Goal: Check status: Check status

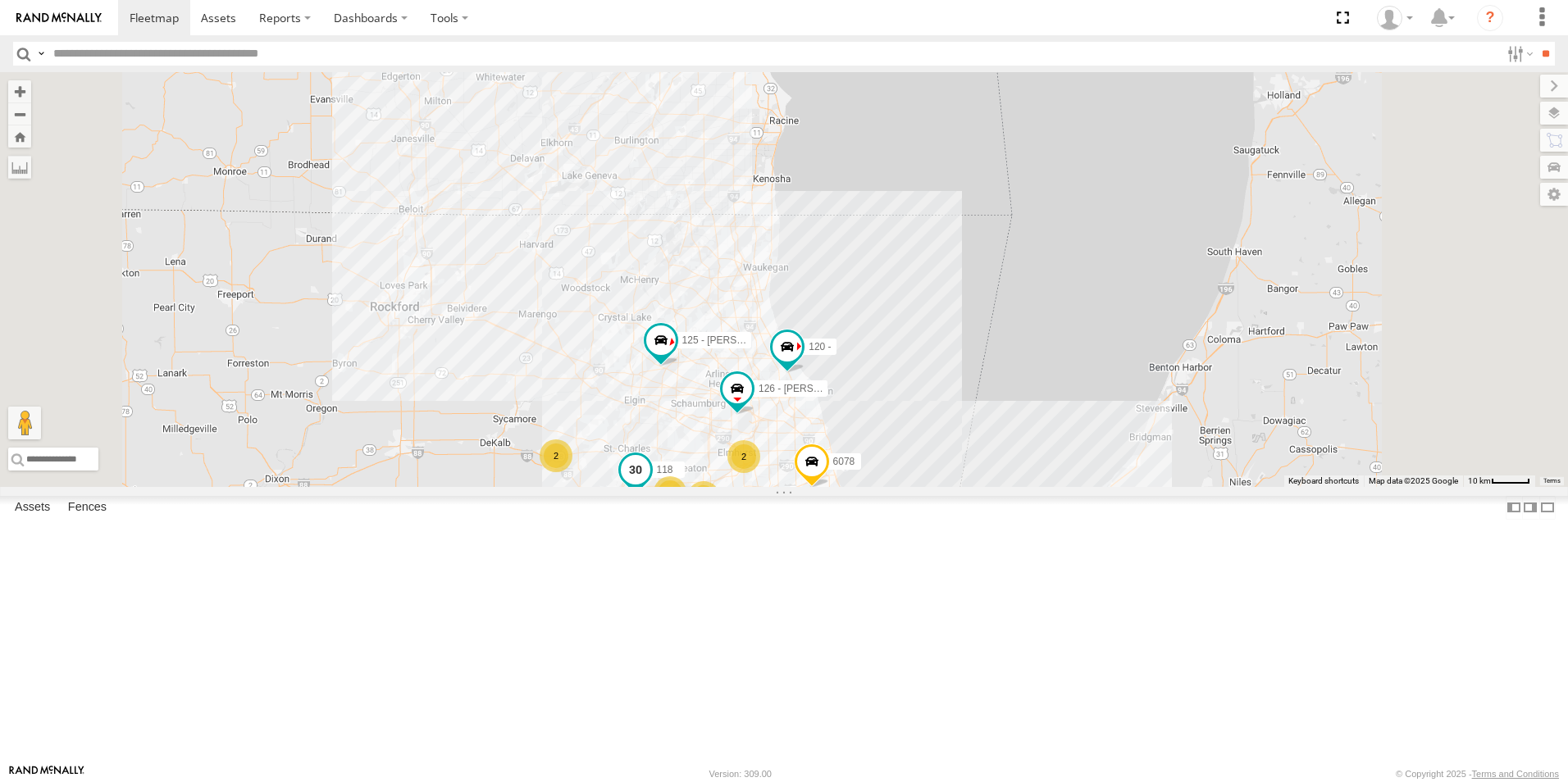
click at [650, 484] on span at bounding box center [635, 469] width 29 height 29
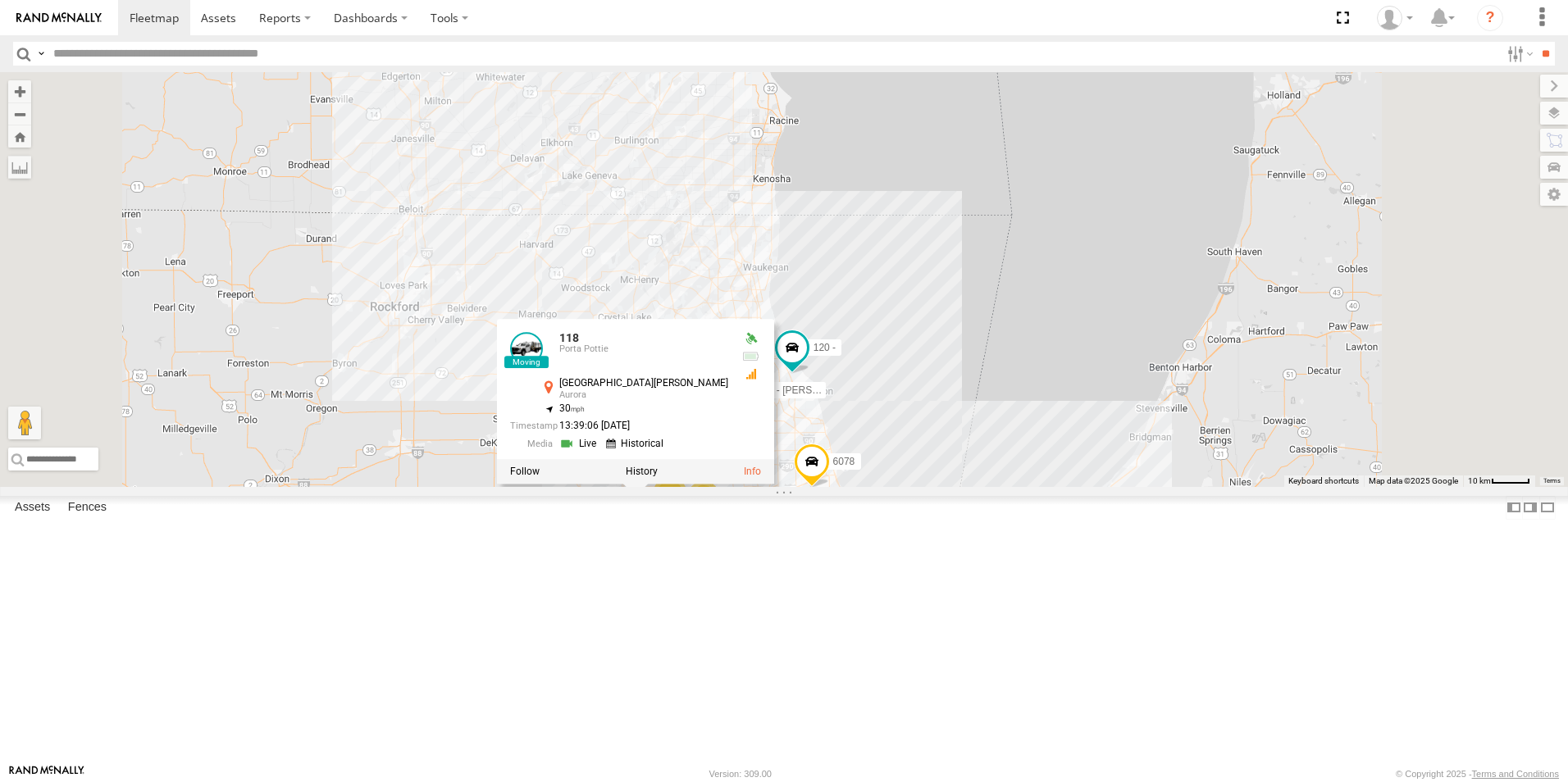
click at [595, 353] on div "126 - Cory F 120 - 125 - Ken 118 6078 13 11 9 2 2 3 118 Porta Pottie N Farnswor…" at bounding box center [784, 280] width 1568 height 415
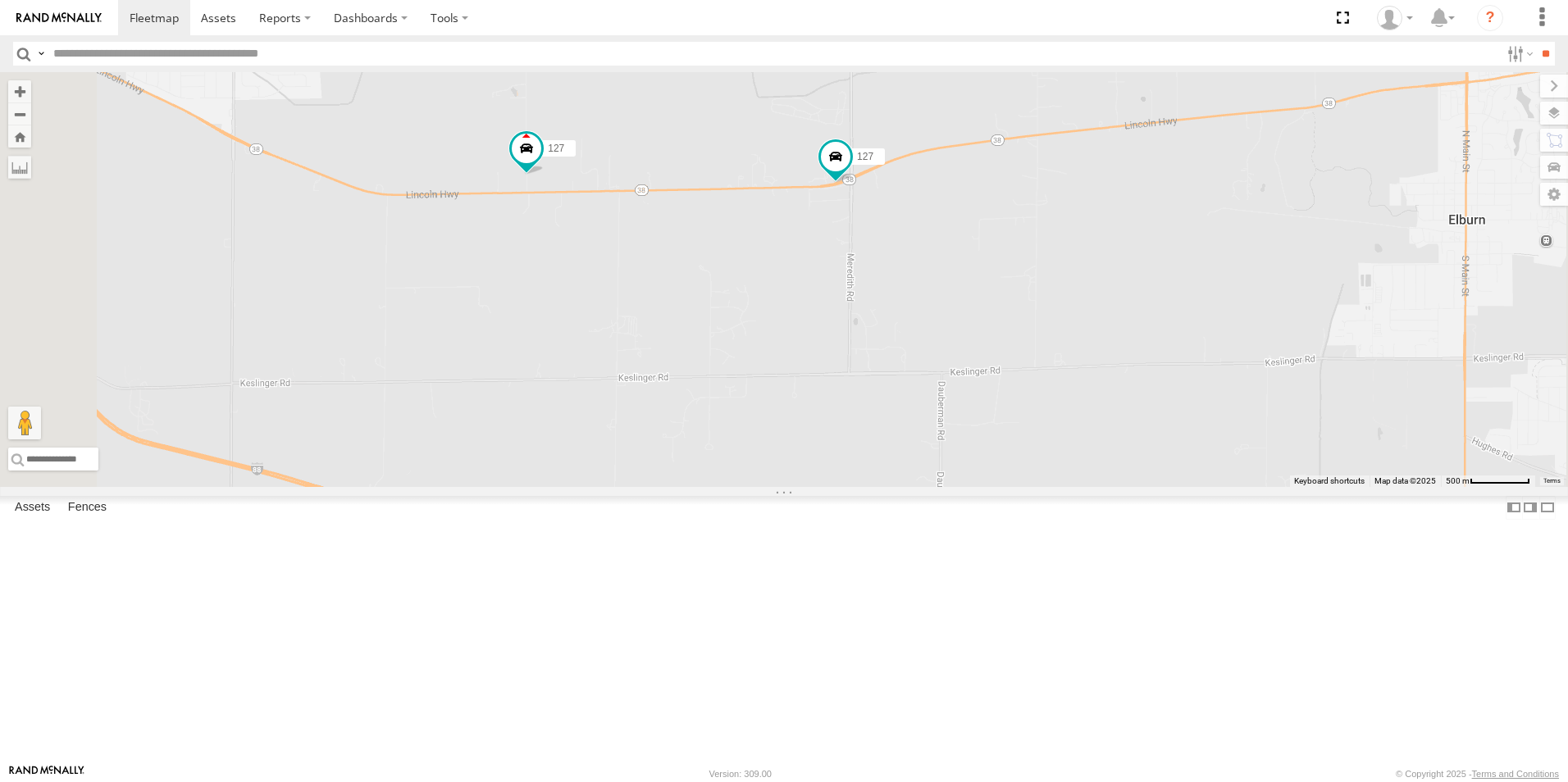
click at [56, 24] on link at bounding box center [59, 17] width 118 height 35
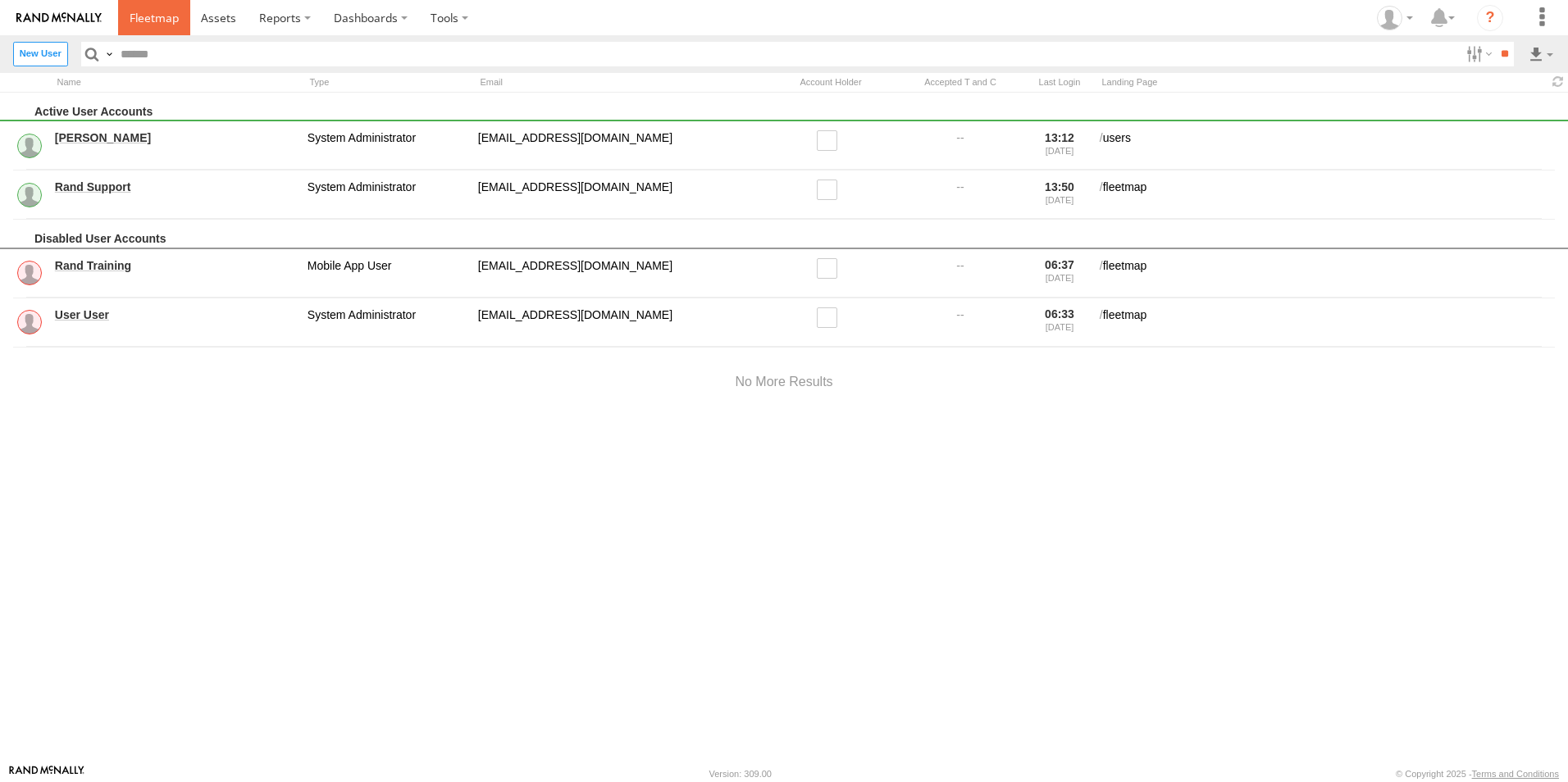
click at [145, 27] on link at bounding box center [154, 17] width 72 height 35
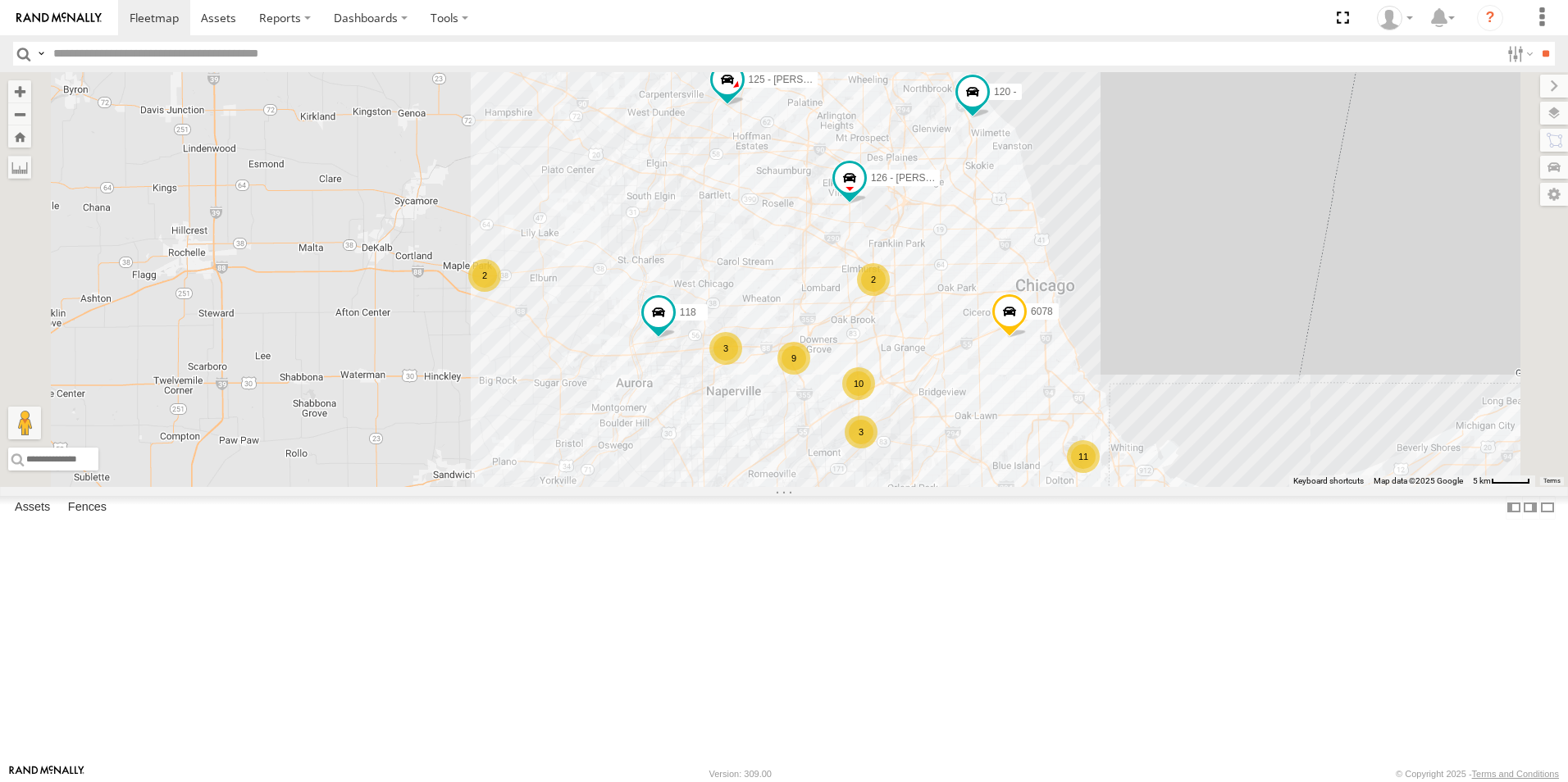
click at [0, 0] on div at bounding box center [0, 0] width 0 height 0
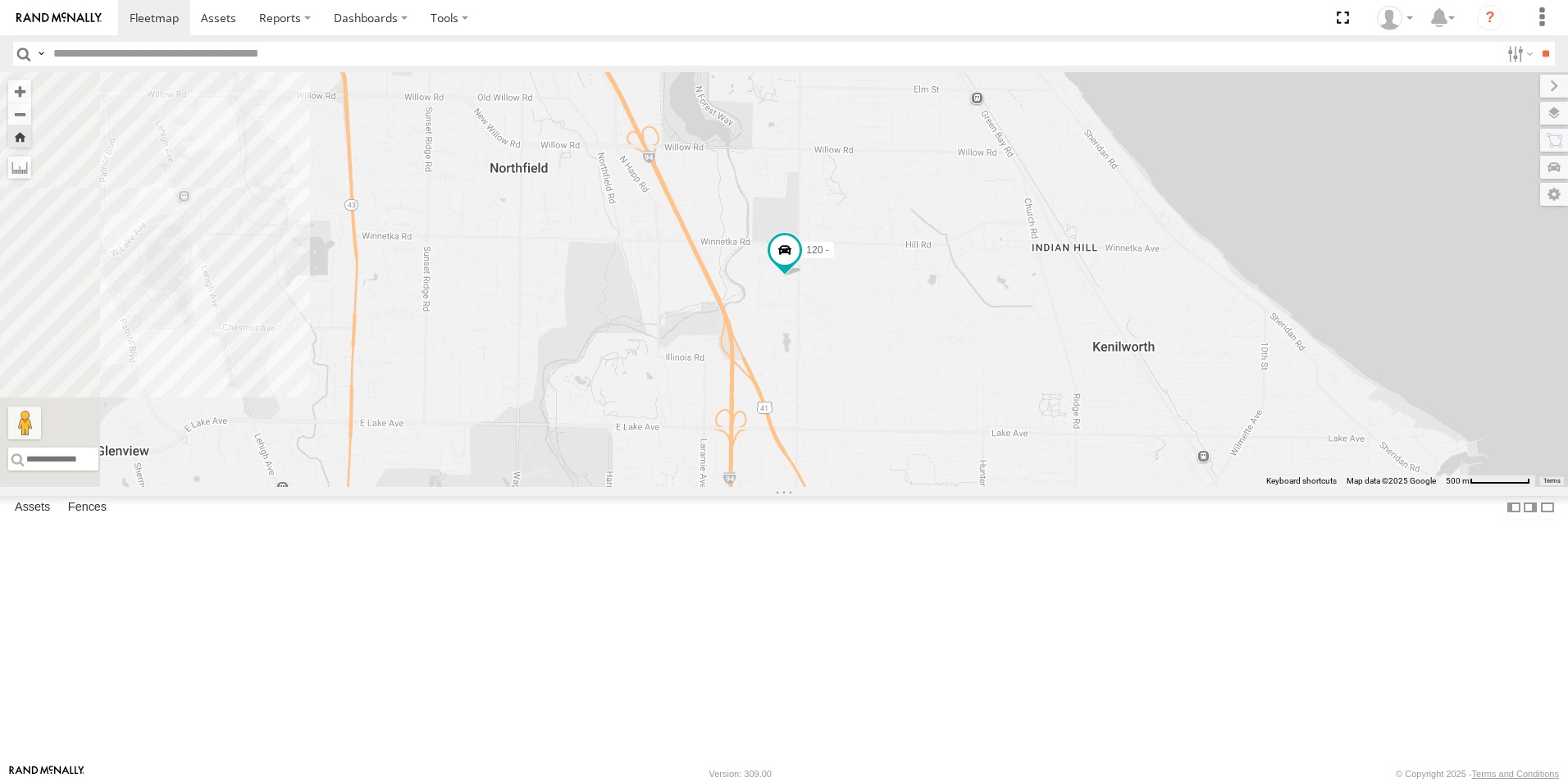
click at [0, 0] on div at bounding box center [0, 0] width 0 height 0
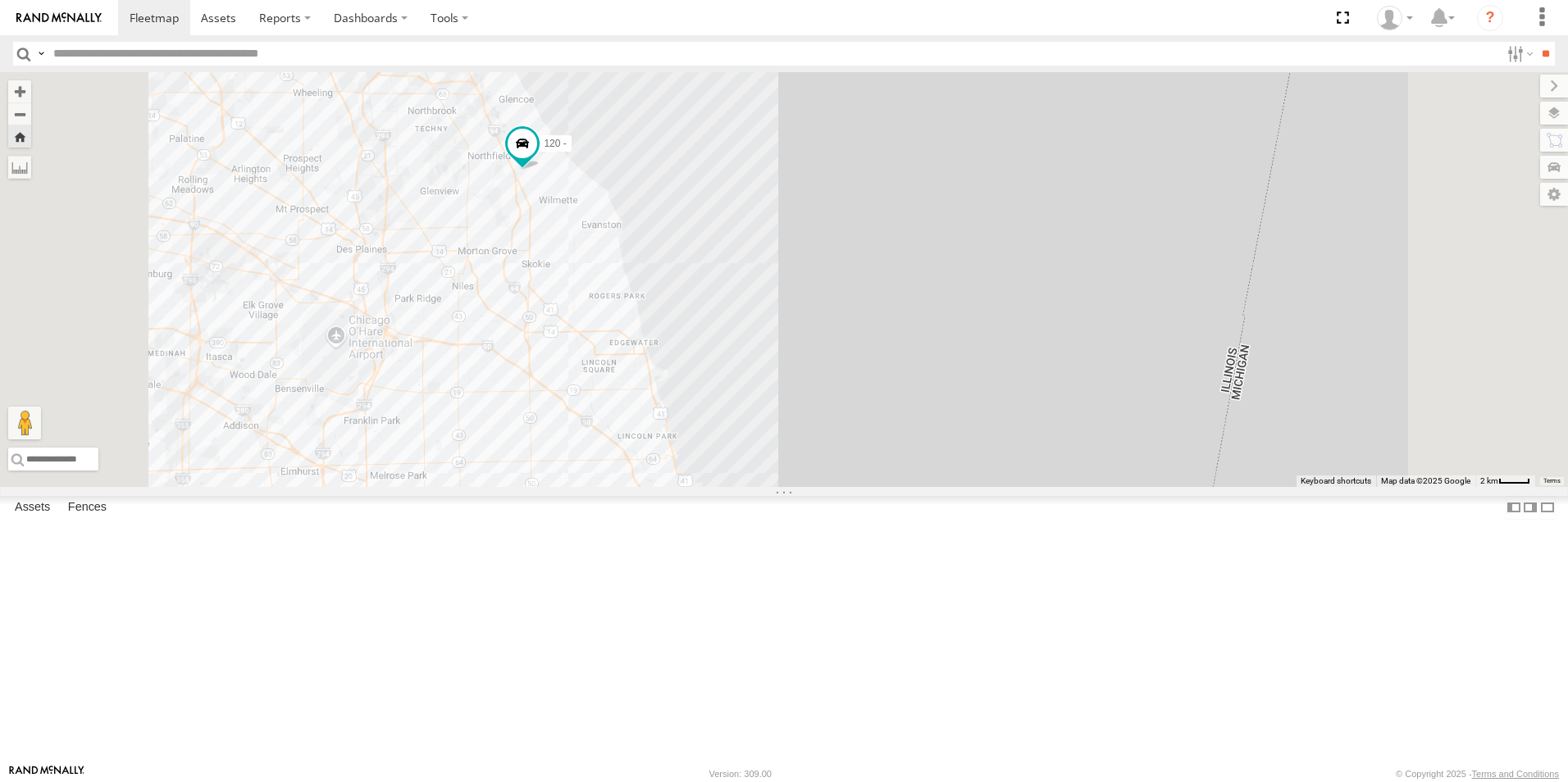
click at [45, 9] on link at bounding box center [59, 17] width 118 height 35
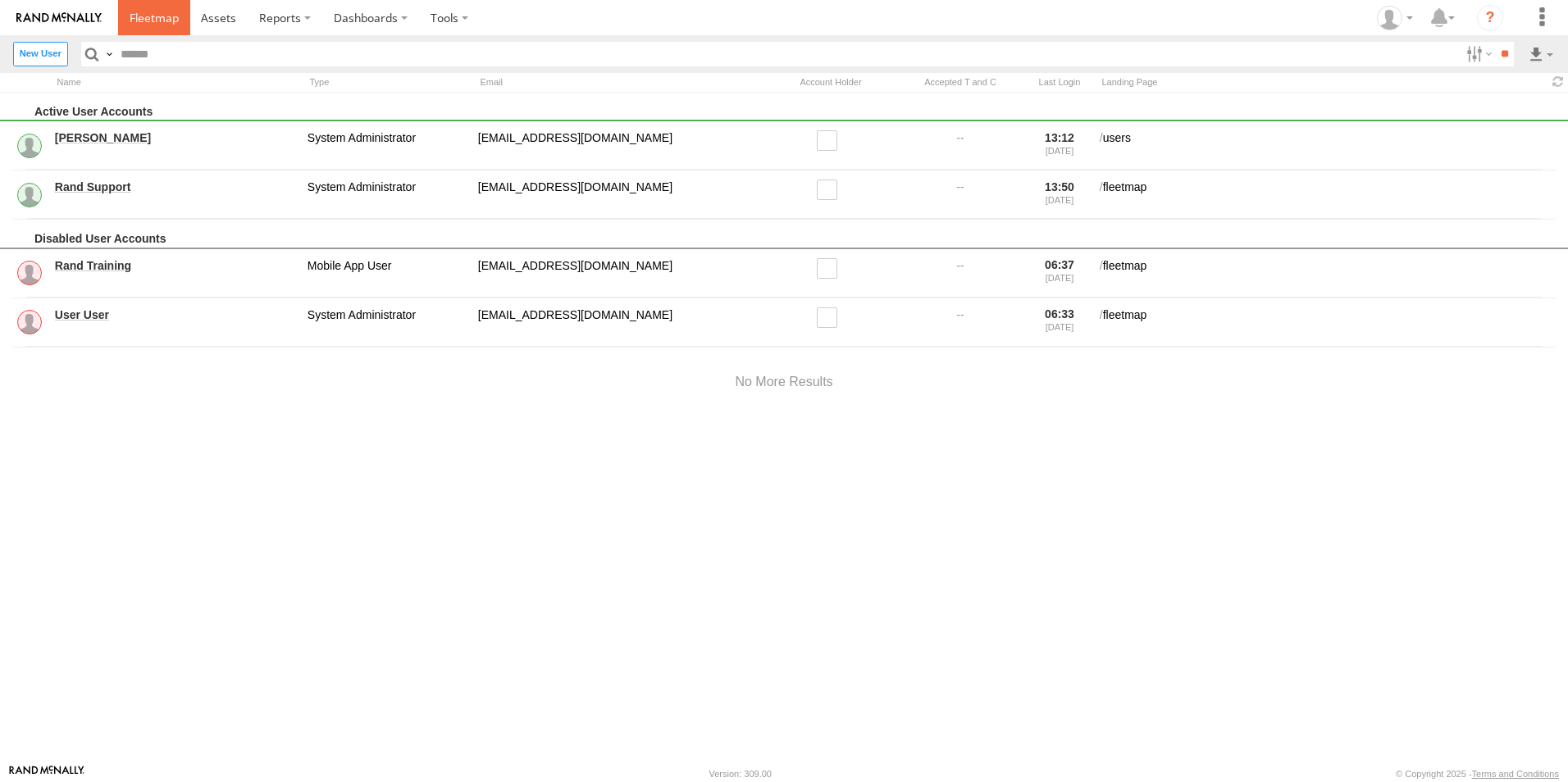
click at [163, 9] on link at bounding box center [154, 17] width 72 height 35
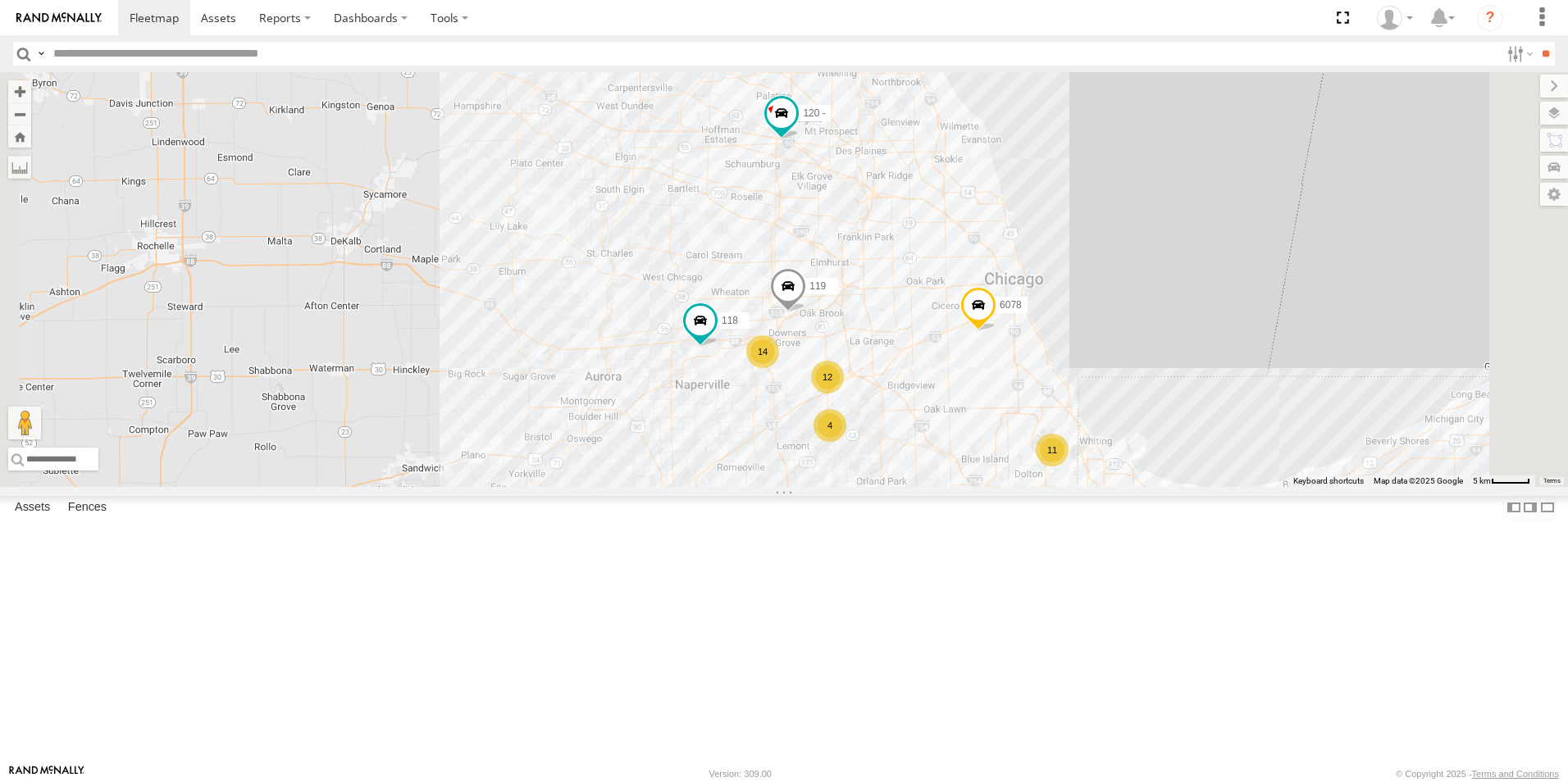
click at [0, 0] on div at bounding box center [0, 0] width 0 height 0
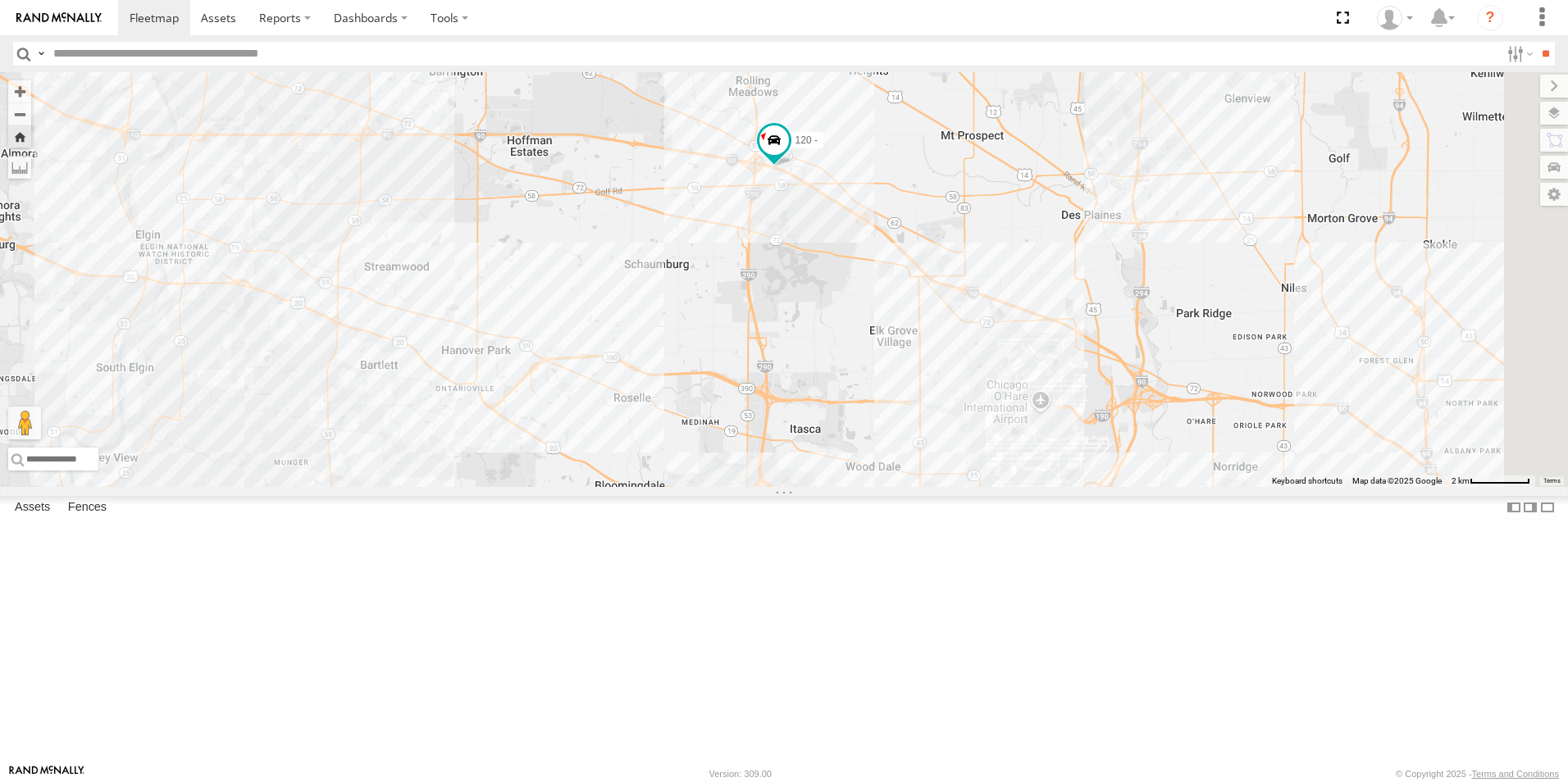
drag, startPoint x: 1290, startPoint y: 467, endPoint x: 1013, endPoint y: 351, distance: 300.3
click at [1013, 351] on div "120 -" at bounding box center [784, 280] width 1568 height 415
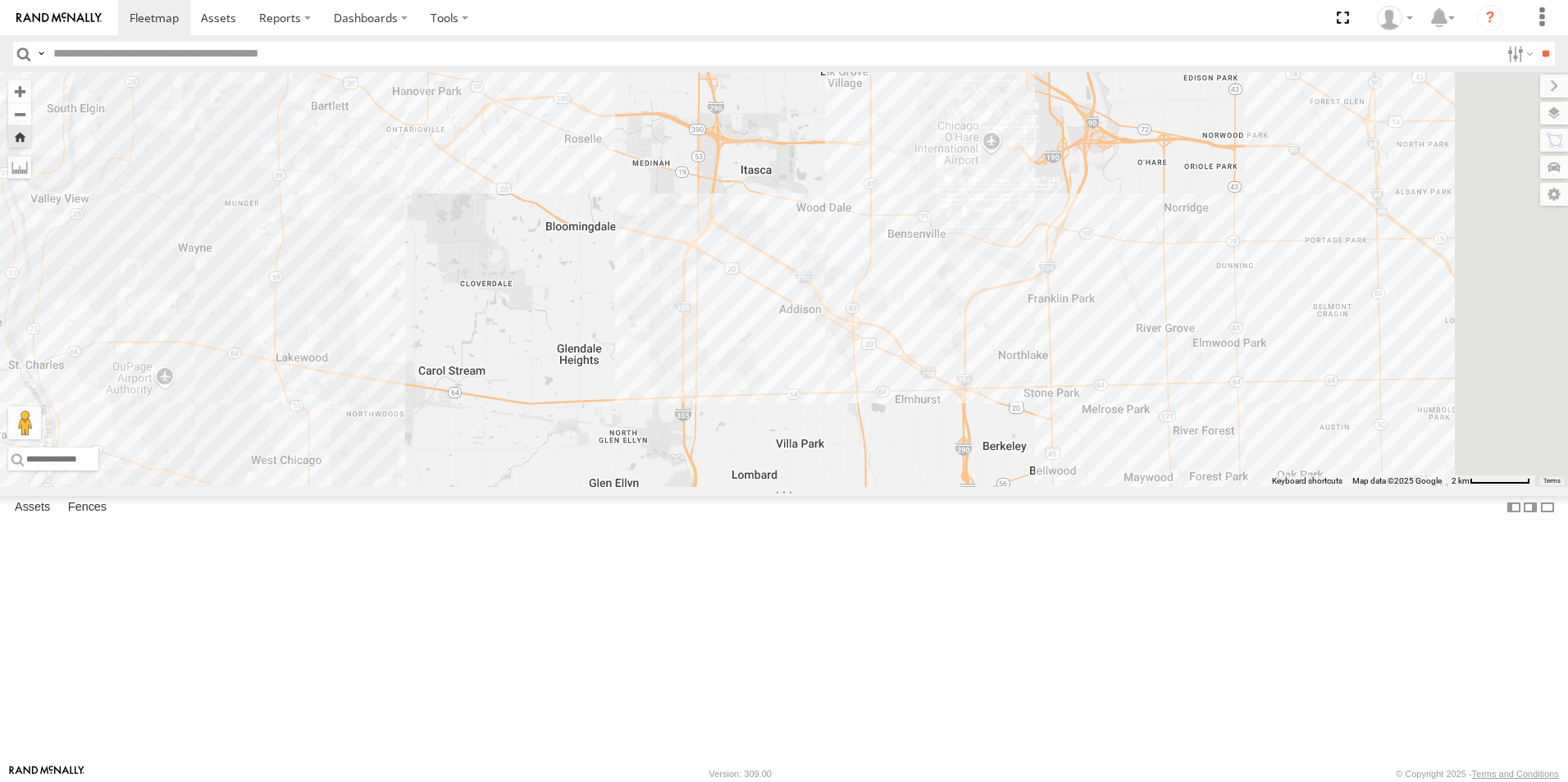
drag, startPoint x: 943, startPoint y: 535, endPoint x: 894, endPoint y: 282, distance: 257.7
click at [894, 282] on div "120 -" at bounding box center [784, 280] width 1568 height 415
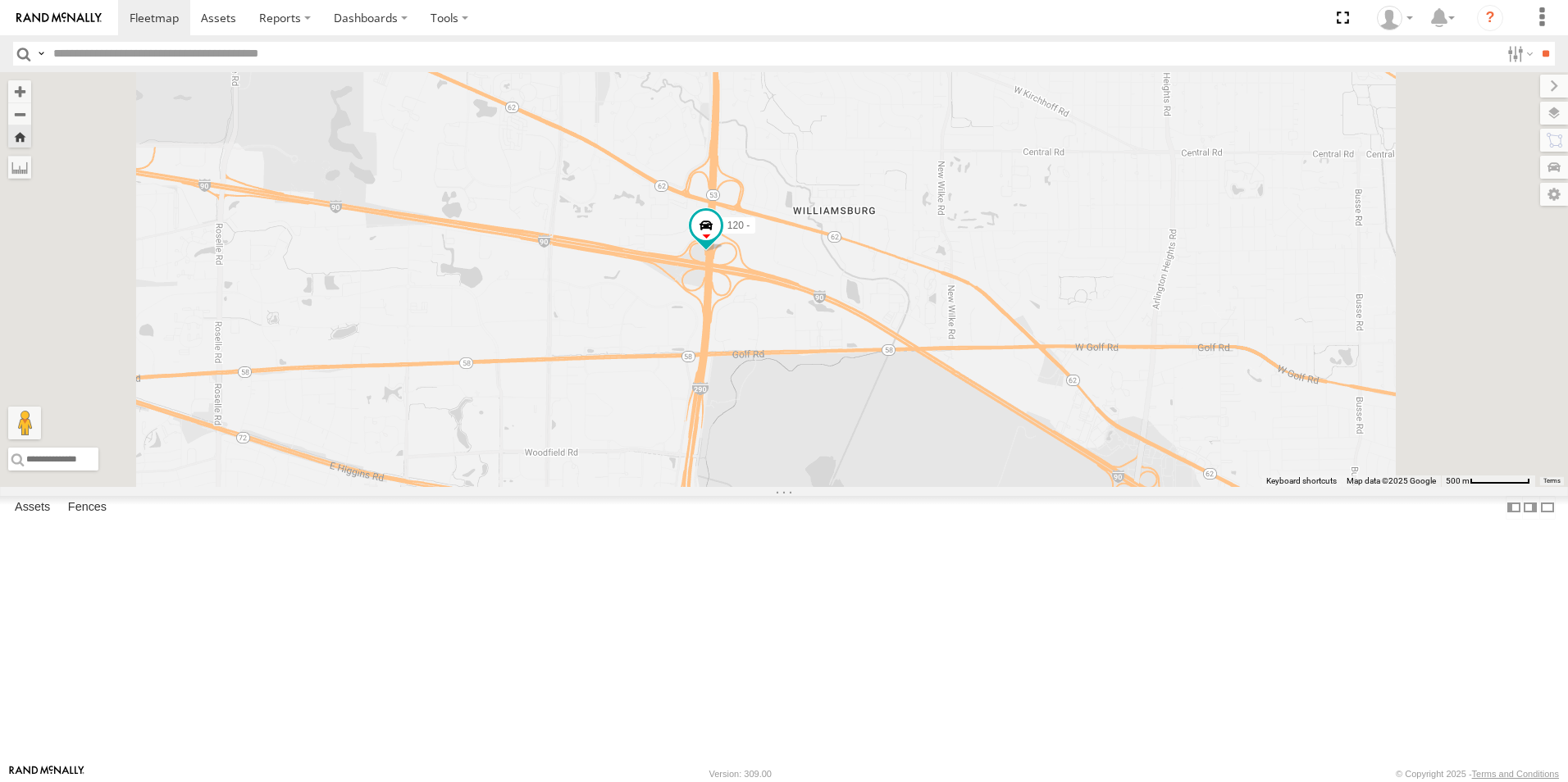
click at [46, 23] on img at bounding box center [59, 18] width 86 height 11
